Goal: Task Accomplishment & Management: Use online tool/utility

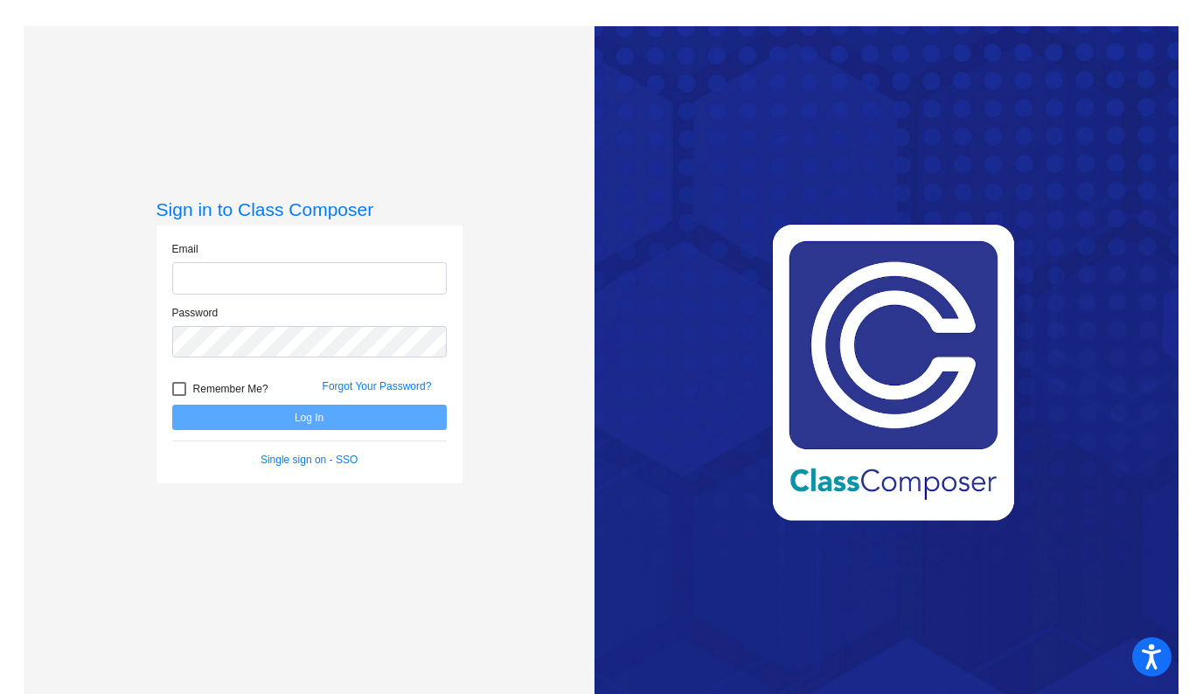
type input "[EMAIL_ADDRESS][DOMAIN_NAME]"
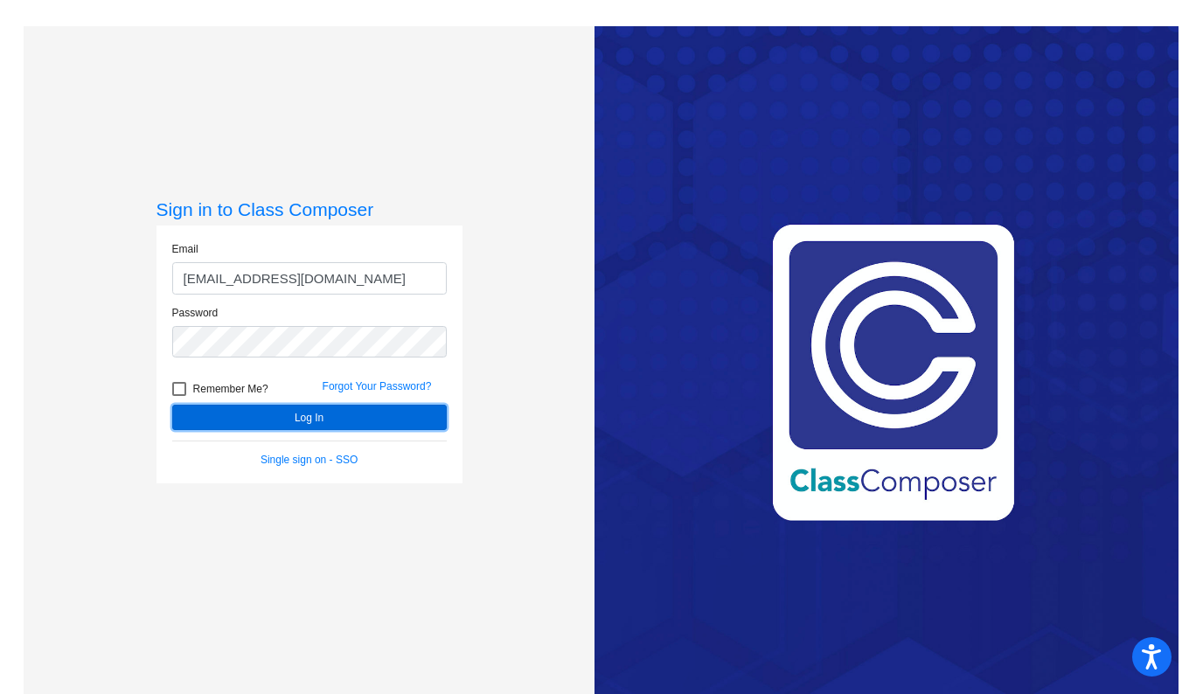
click at [306, 423] on button "Log In" at bounding box center [309, 417] width 275 height 25
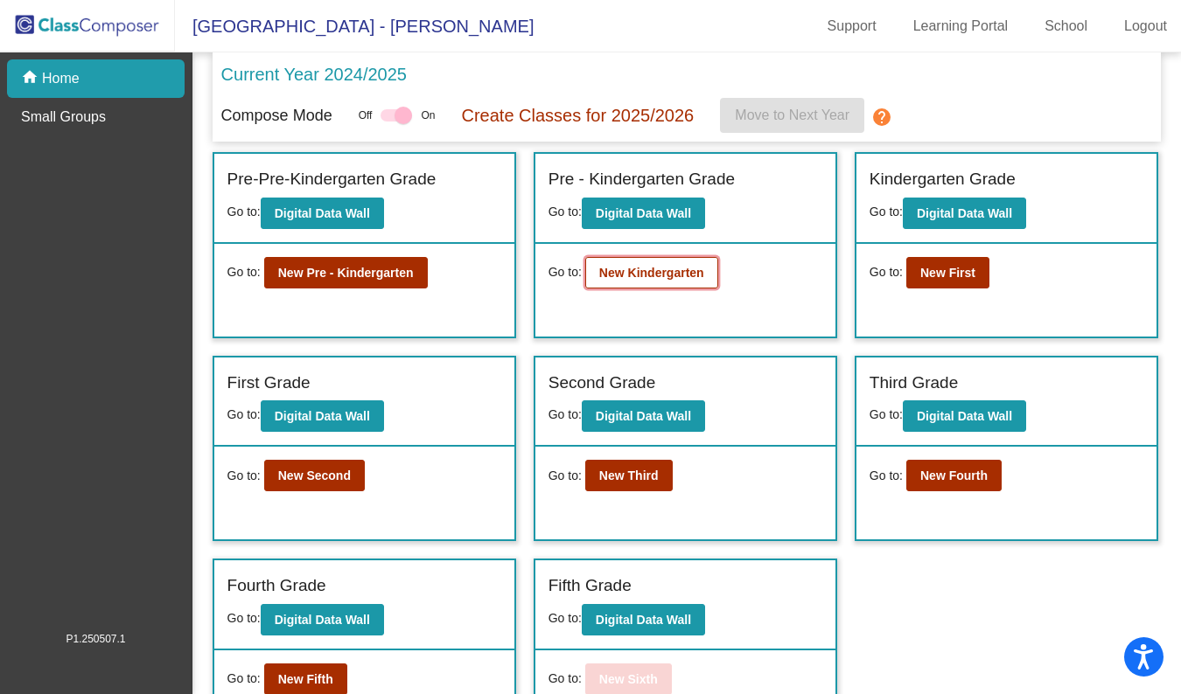
click at [659, 270] on b "New Kindergarten" at bounding box center [651, 273] width 105 height 14
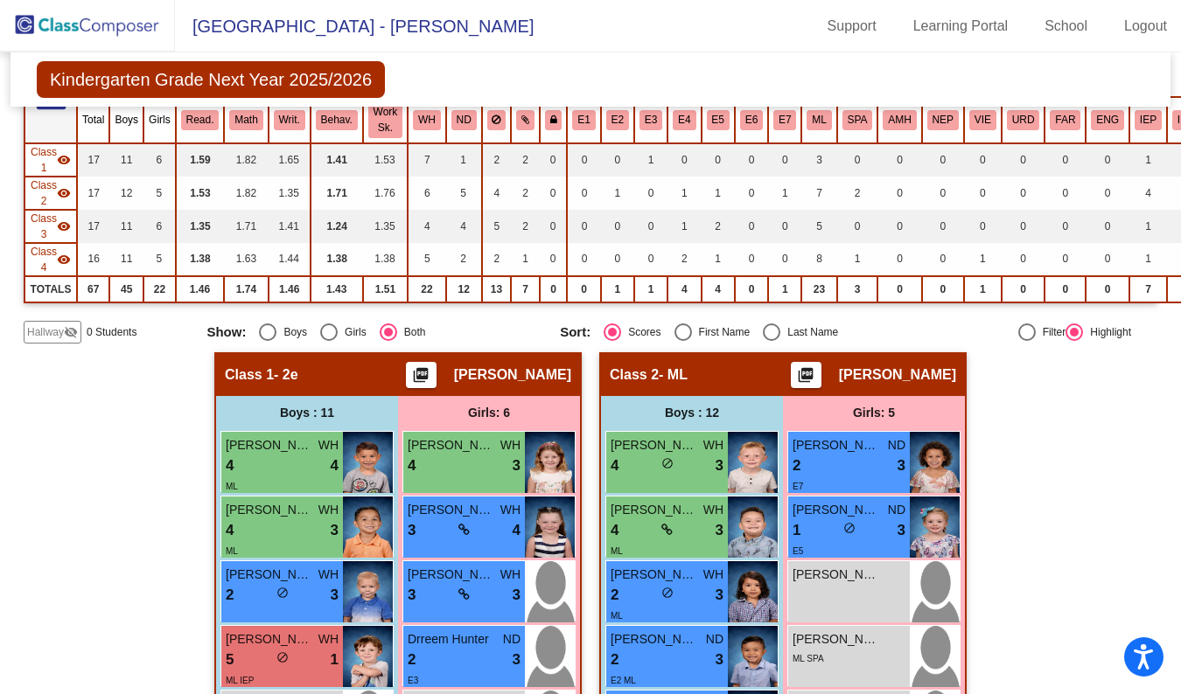
scroll to position [164, 0]
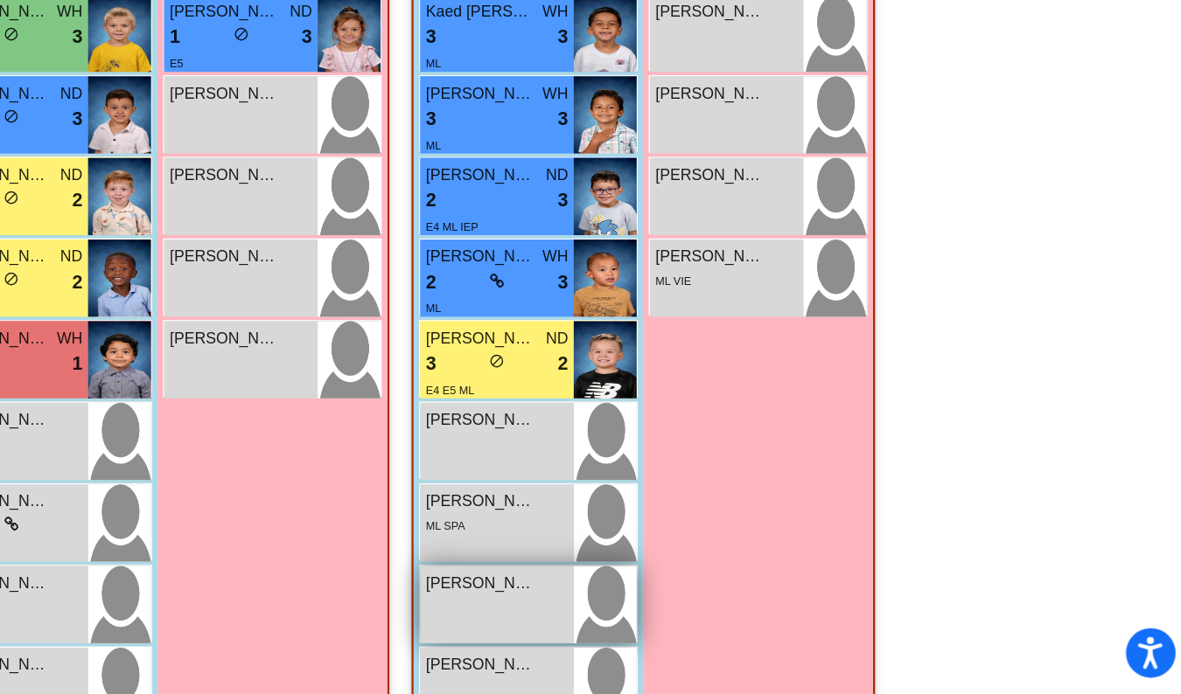
scroll to position [1369, 41]
